Goal: Information Seeking & Learning: Learn about a topic

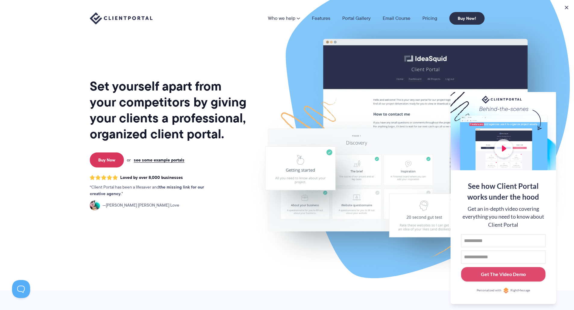
scroll to position [1, 0]
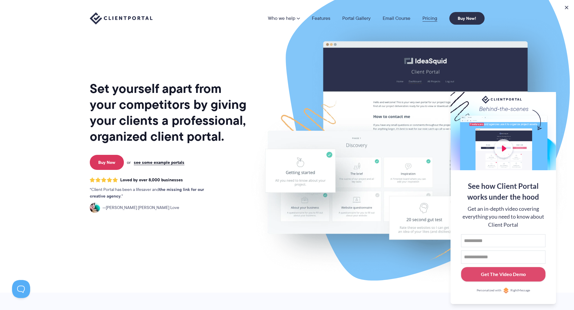
click at [431, 16] on link "Pricing" at bounding box center [429, 18] width 15 height 5
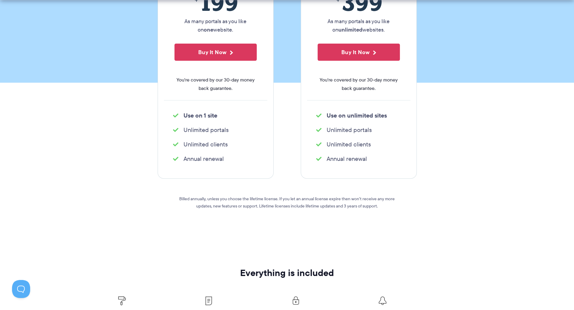
click at [336, 246] on div "Billed annually, unless you choose the lifetime license. If you let an annual l…" at bounding box center [287, 213] width 217 height 69
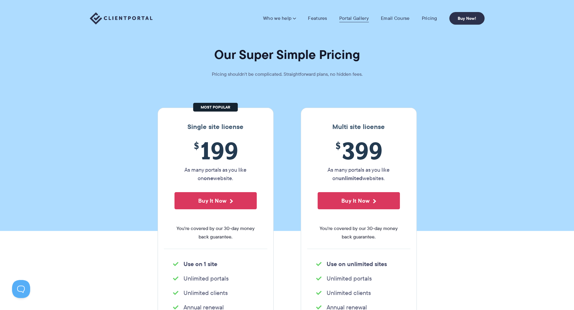
click at [350, 19] on link "Portal Gallery" at bounding box center [354, 18] width 30 height 6
